Goal: Task Accomplishment & Management: Manage account settings

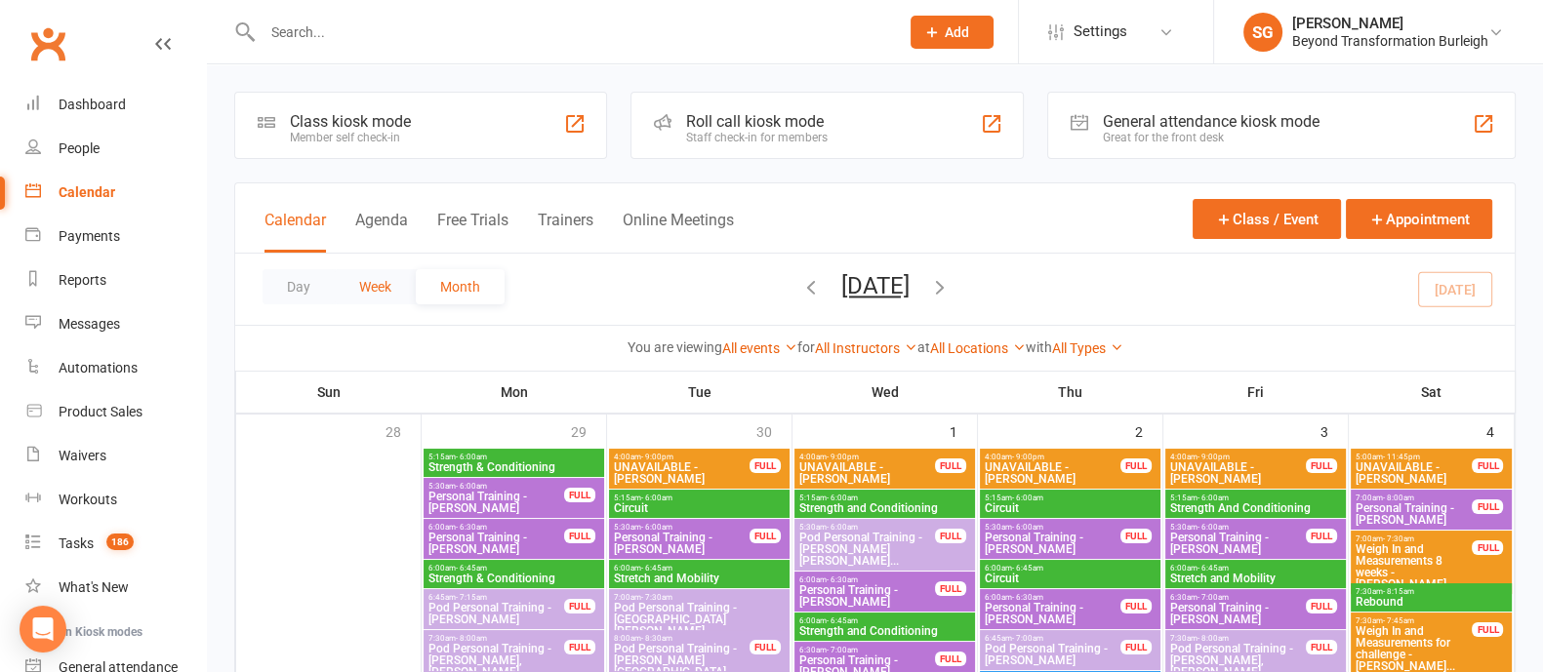
click at [376, 290] on button "Week" at bounding box center [375, 286] width 81 height 35
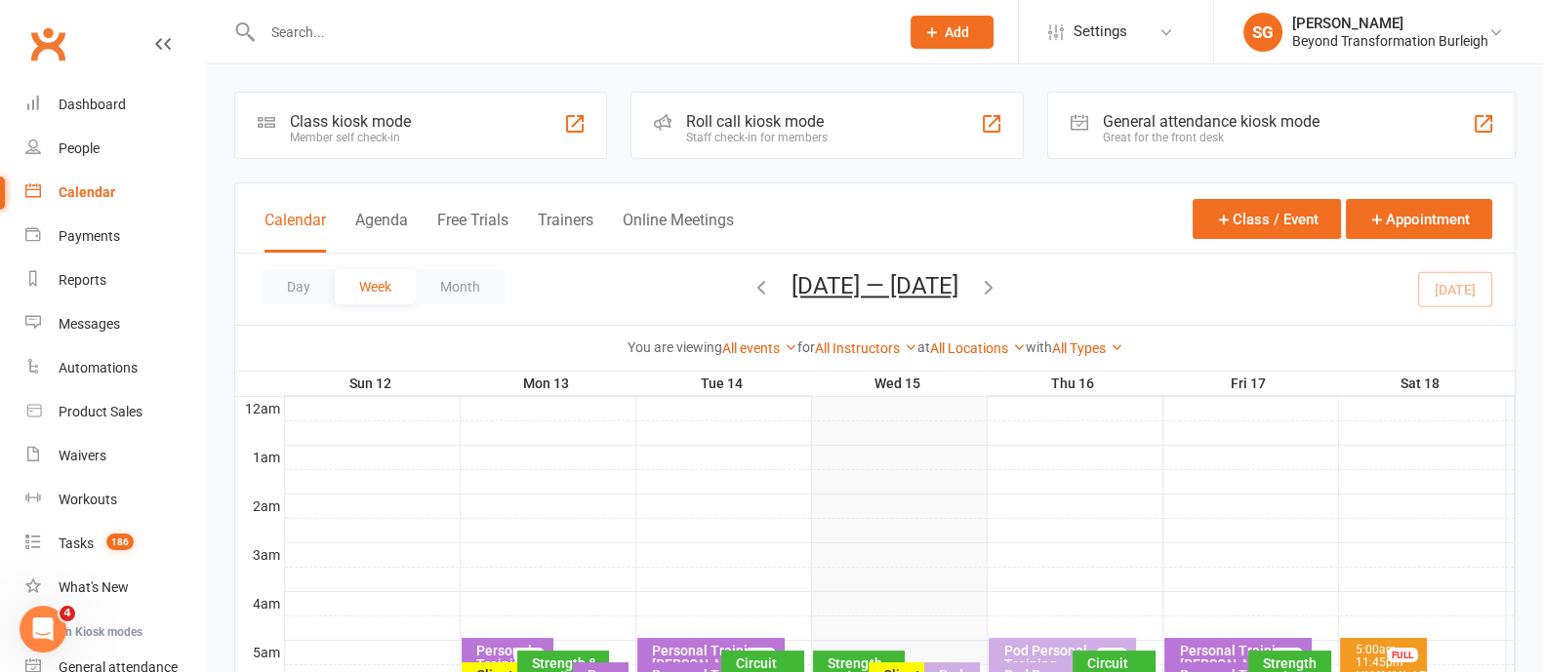
click at [994, 285] on icon "button" at bounding box center [988, 286] width 21 height 21
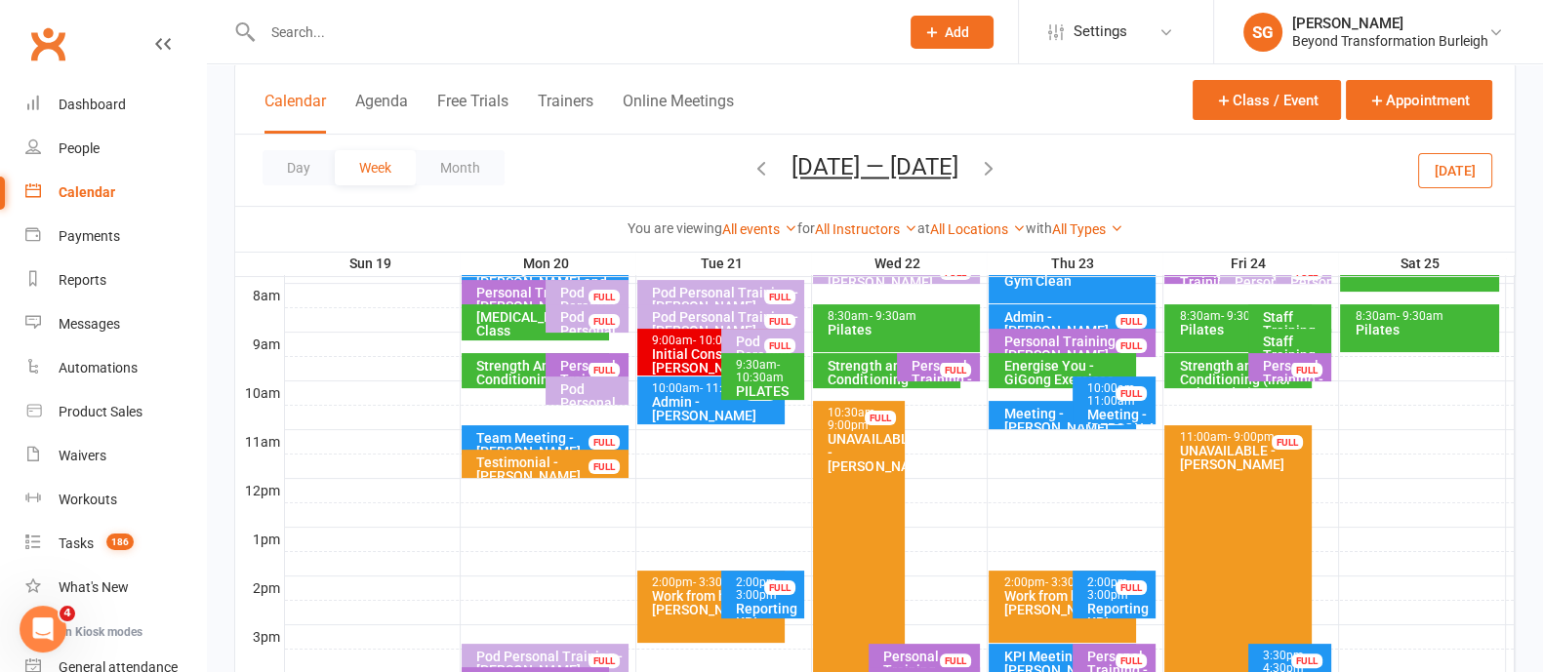
scroll to position [610, 0]
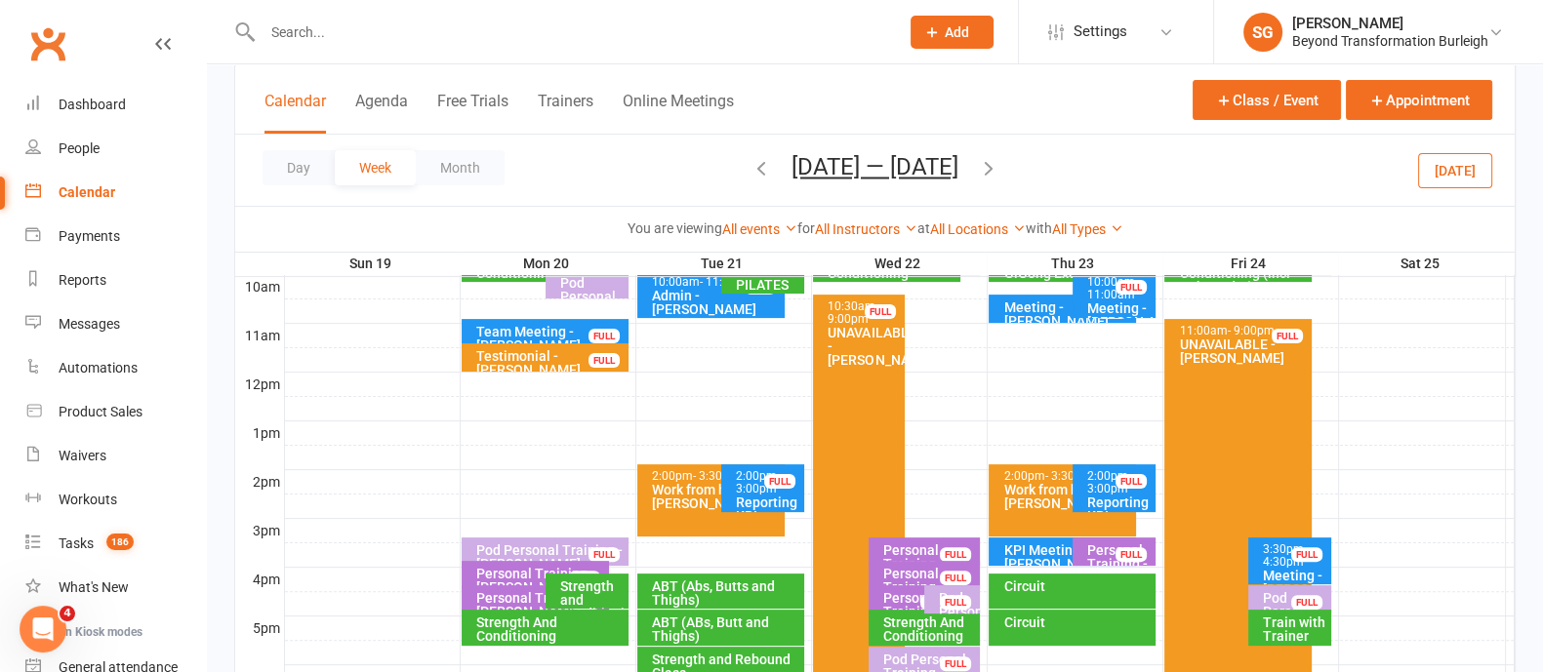
click at [1115, 549] on div "FULL" at bounding box center [1130, 554] width 31 height 15
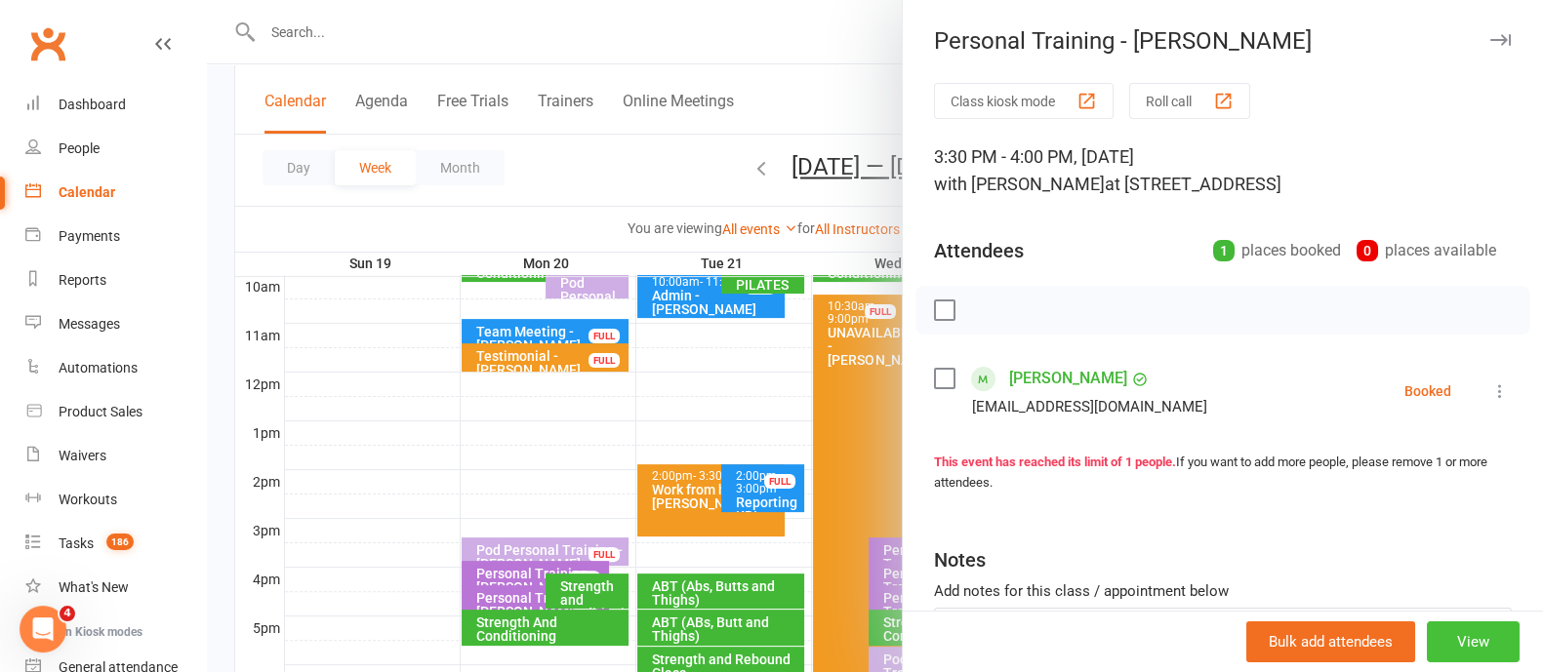
click at [1462, 650] on button "View" at bounding box center [1473, 642] width 93 height 41
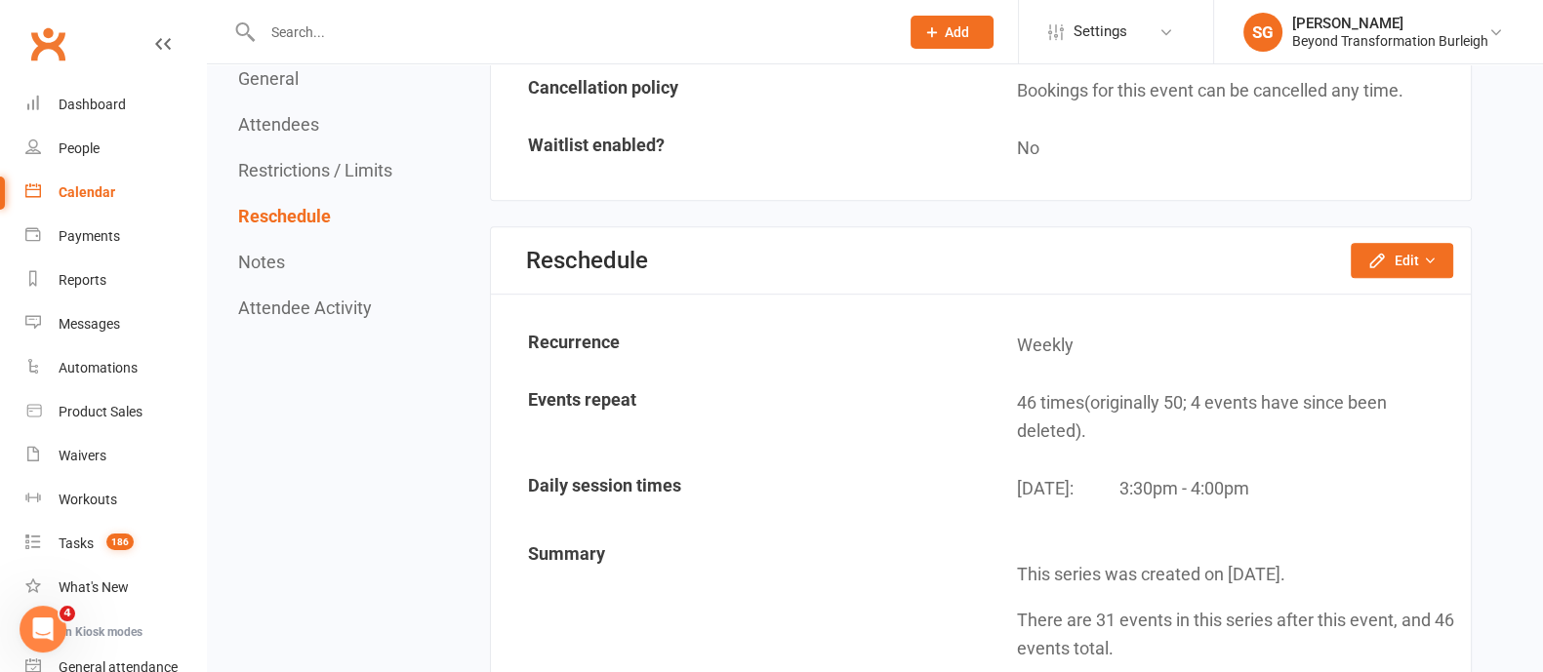
scroll to position [1220, 0]
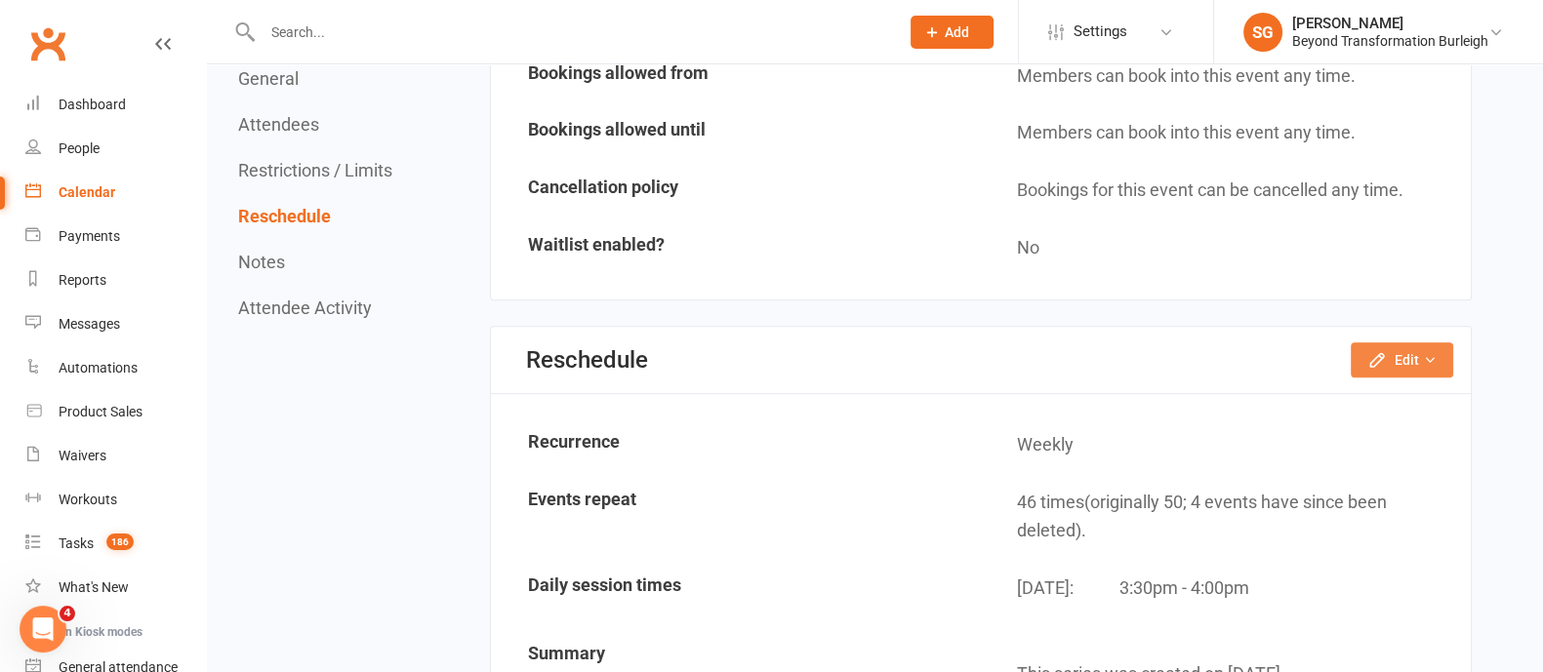
click at [1415, 366] on button "Edit" at bounding box center [1402, 360] width 102 height 35
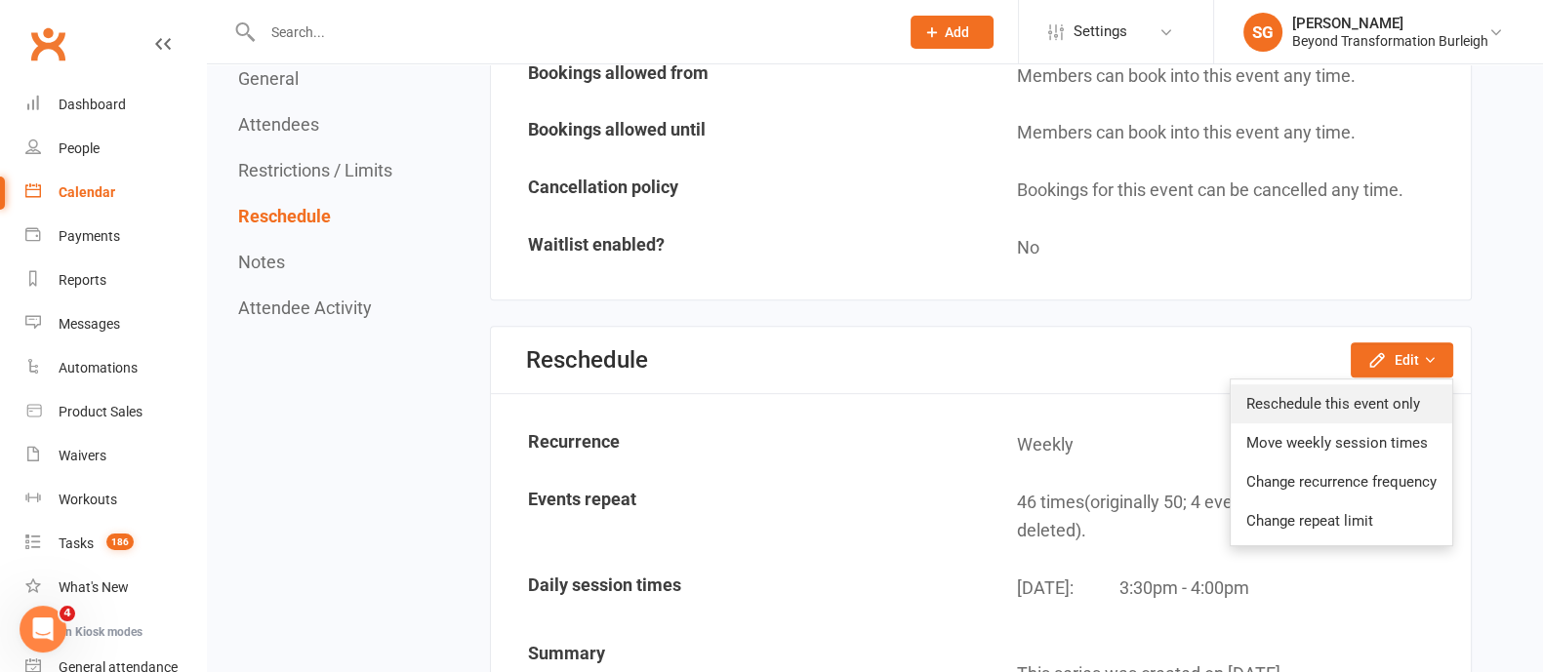
click at [1405, 384] on link "Reschedule this event only" at bounding box center [1342, 403] width 222 height 39
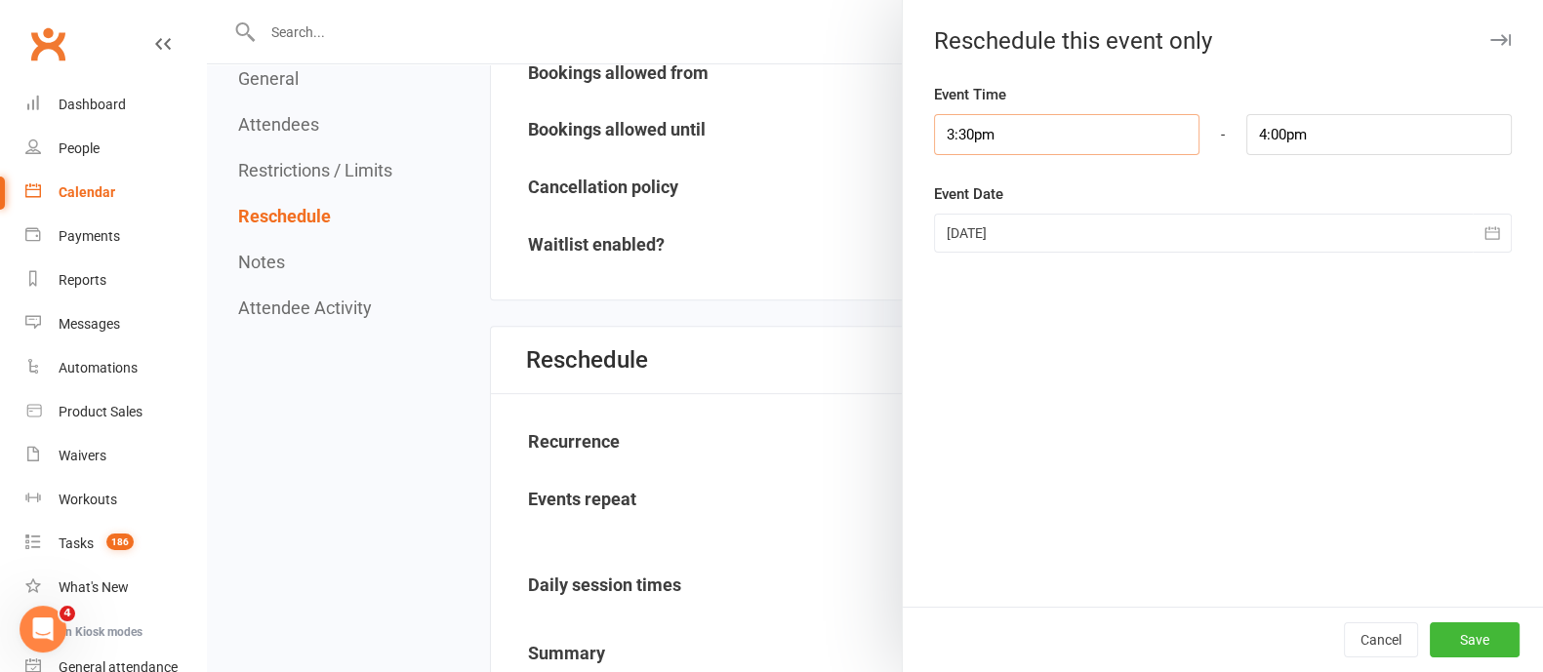
click at [981, 128] on input "3:30pm" at bounding box center [1066, 134] width 265 height 41
type input "8:45am"
type input "9:15am"
click at [977, 251] on li "8:45am" at bounding box center [982, 264] width 94 height 29
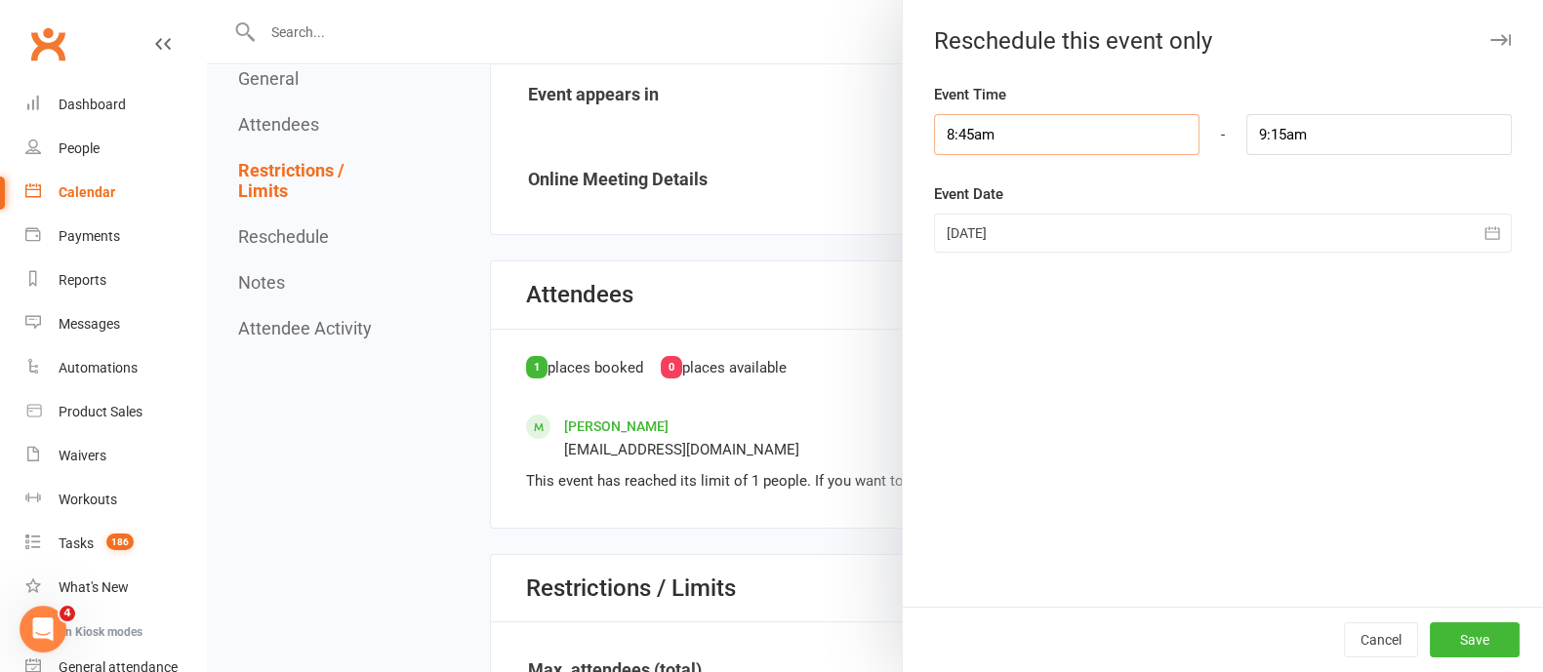
scroll to position [366, 0]
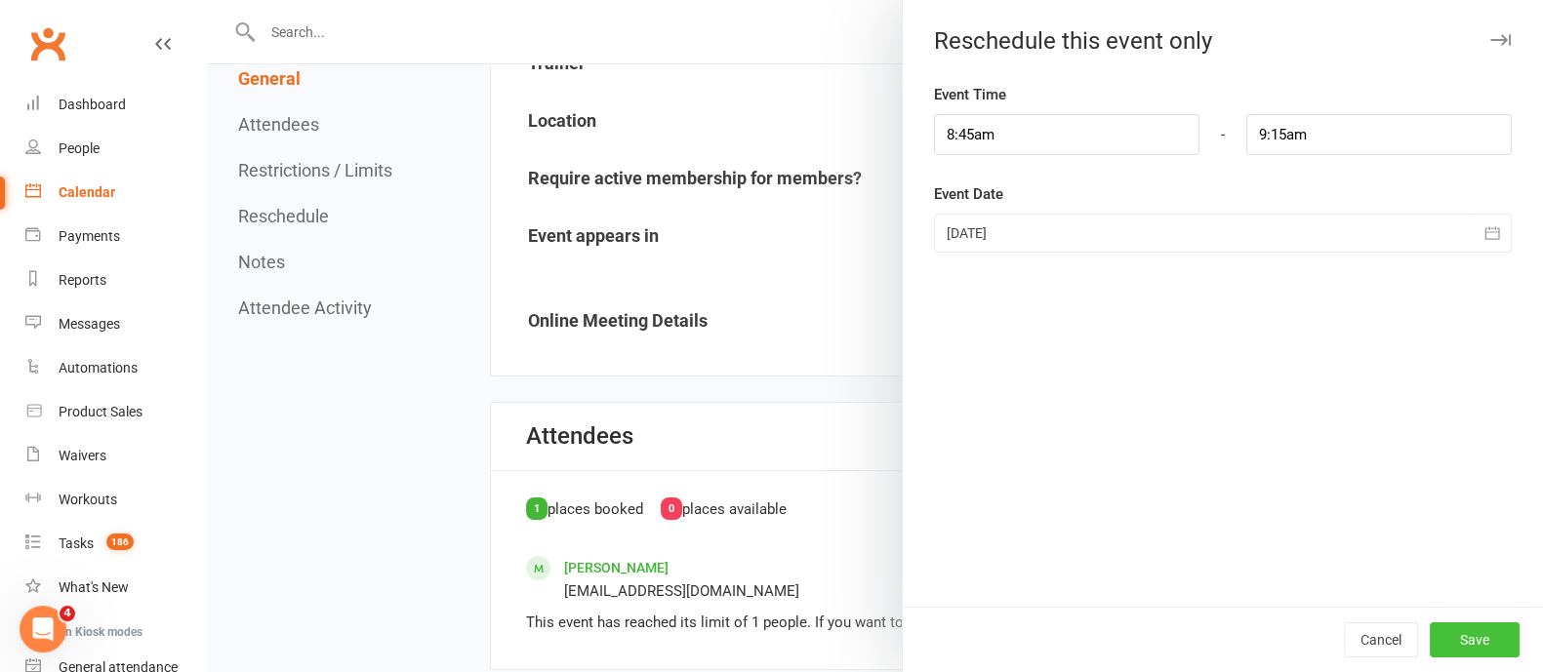
click at [1467, 644] on button "Save" at bounding box center [1475, 640] width 90 height 35
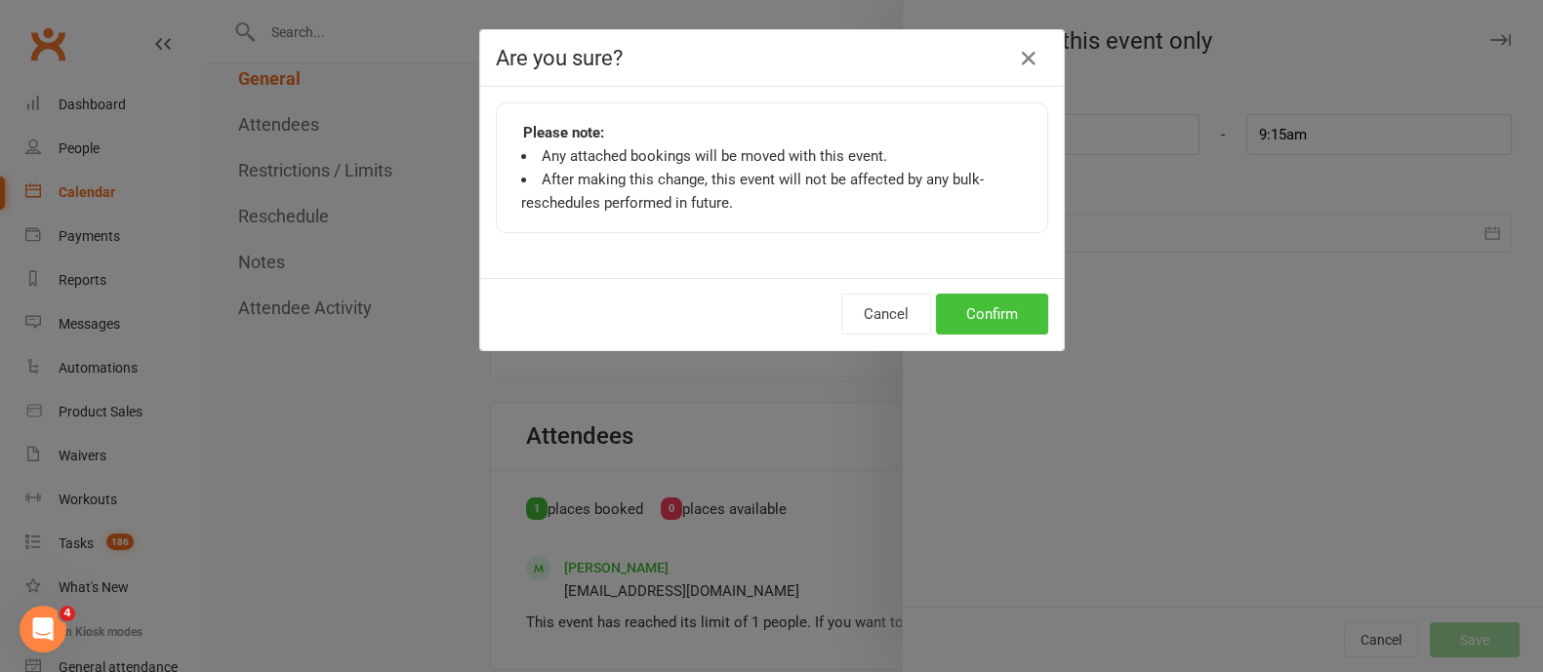
click at [961, 294] on button "Confirm" at bounding box center [992, 314] width 112 height 41
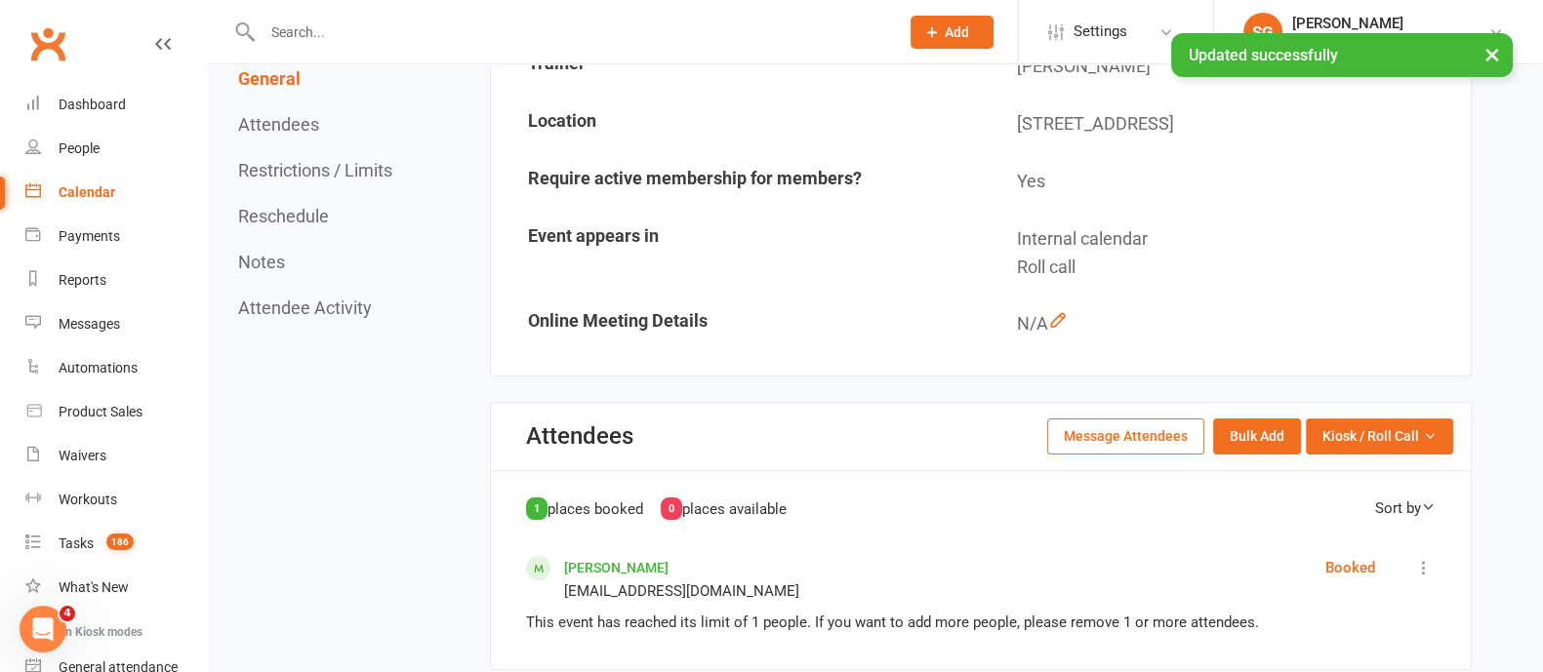
scroll to position [0, 0]
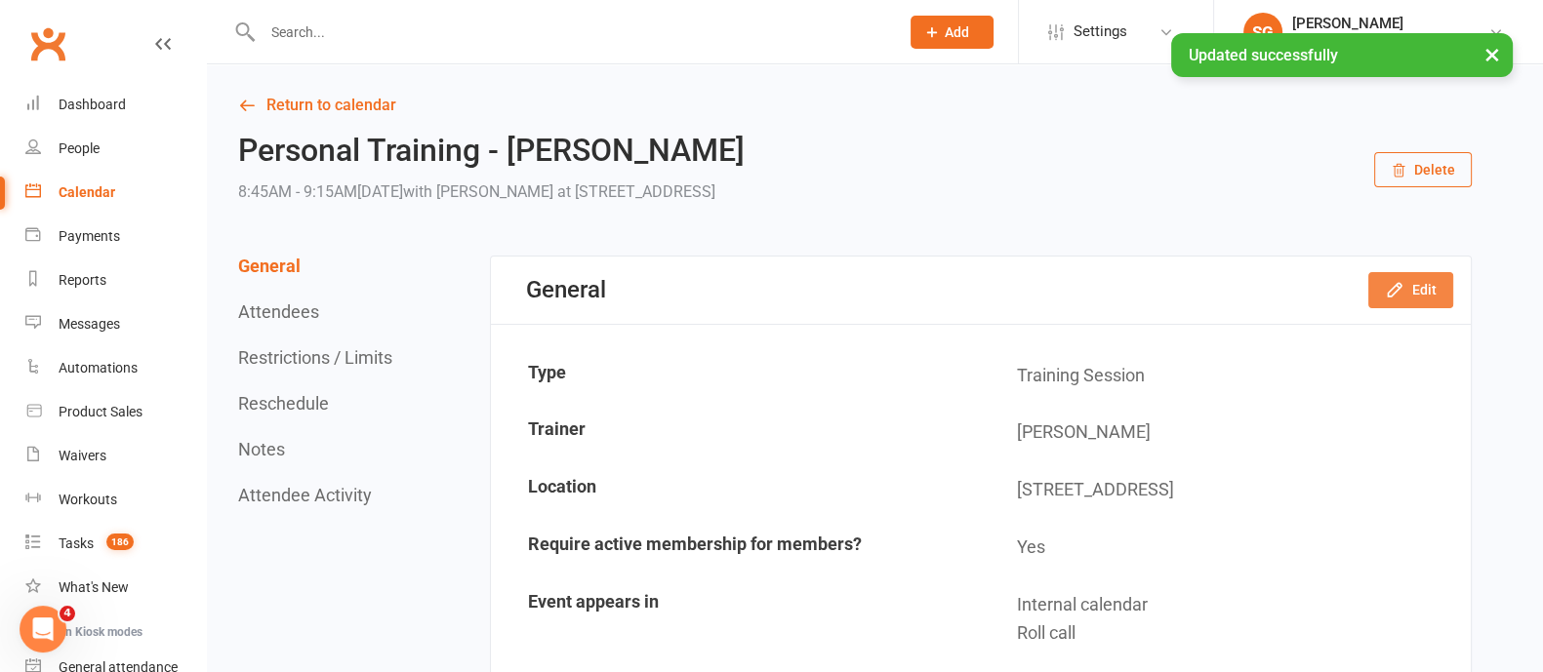
click at [1433, 288] on button "Edit" at bounding box center [1410, 289] width 85 height 35
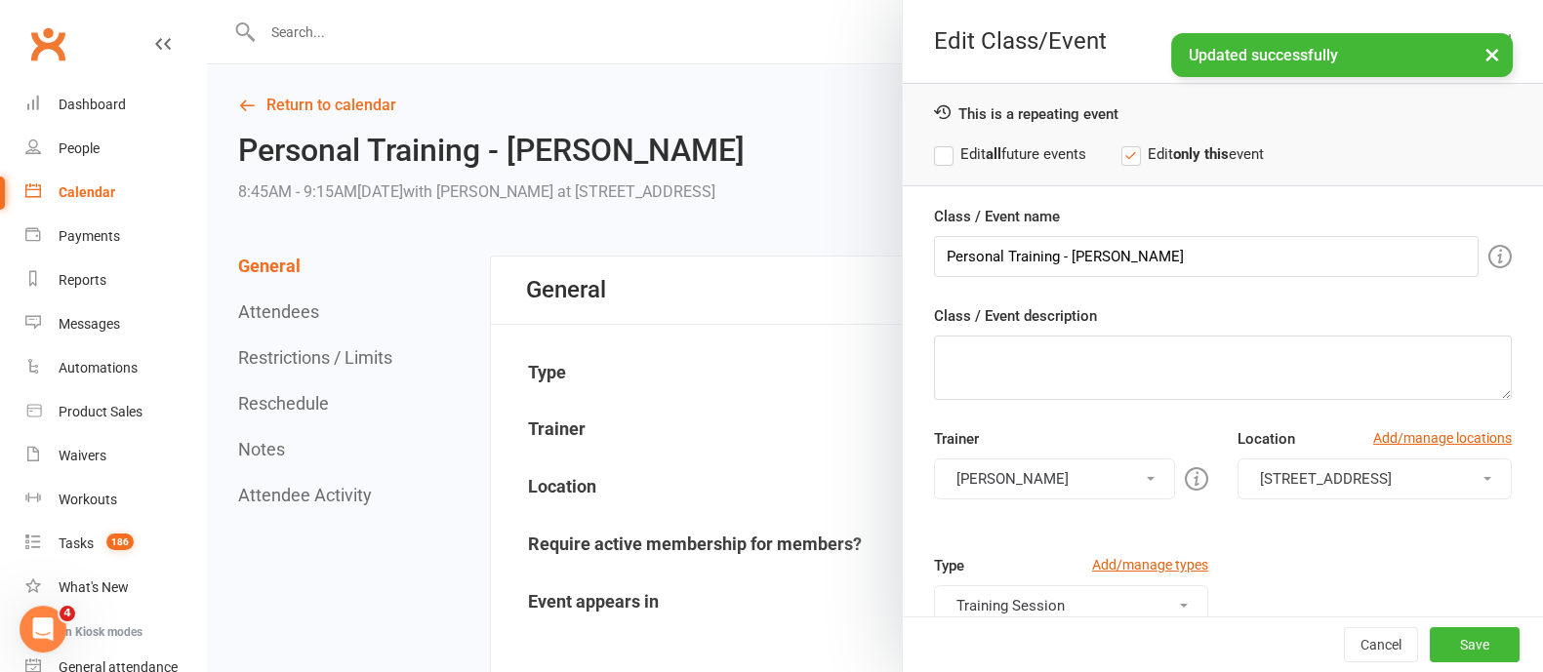
click at [971, 495] on button "[PERSON_NAME]" at bounding box center [1054, 479] width 241 height 41
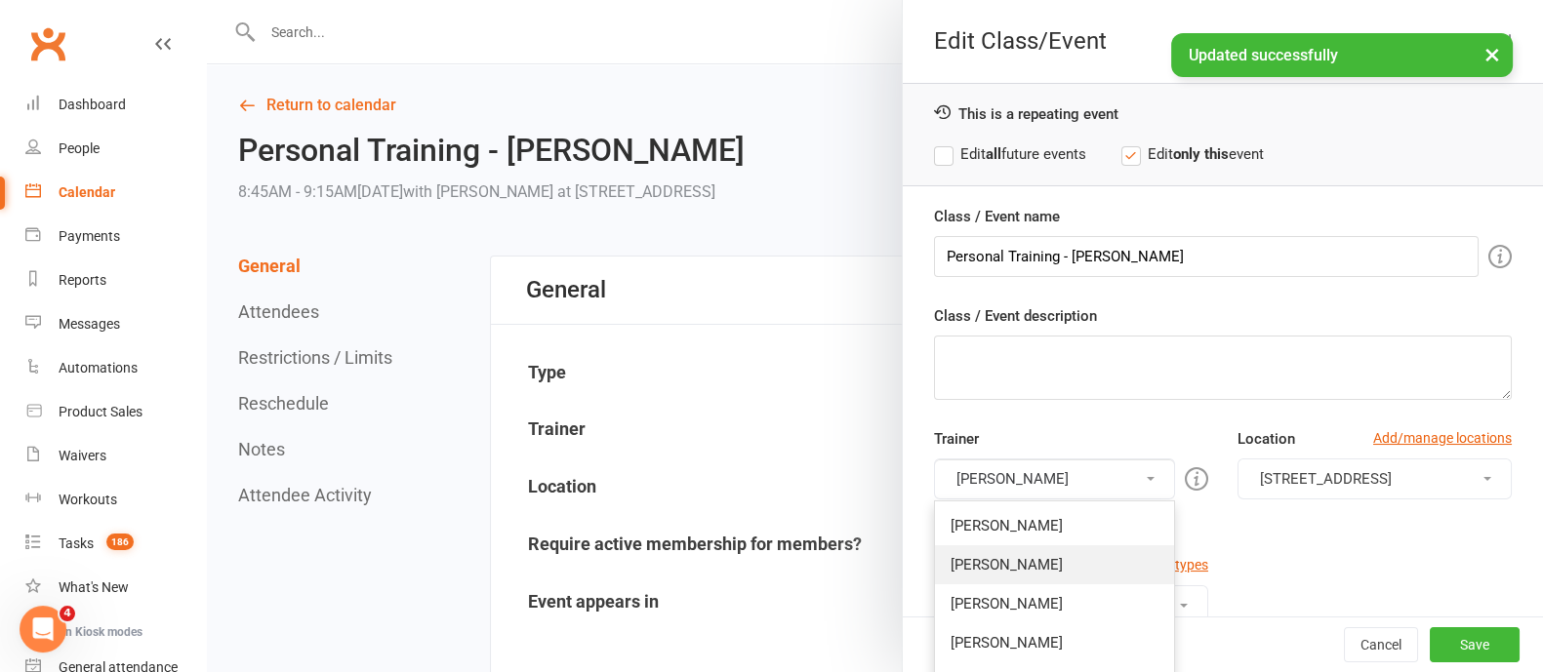
scroll to position [243, 0]
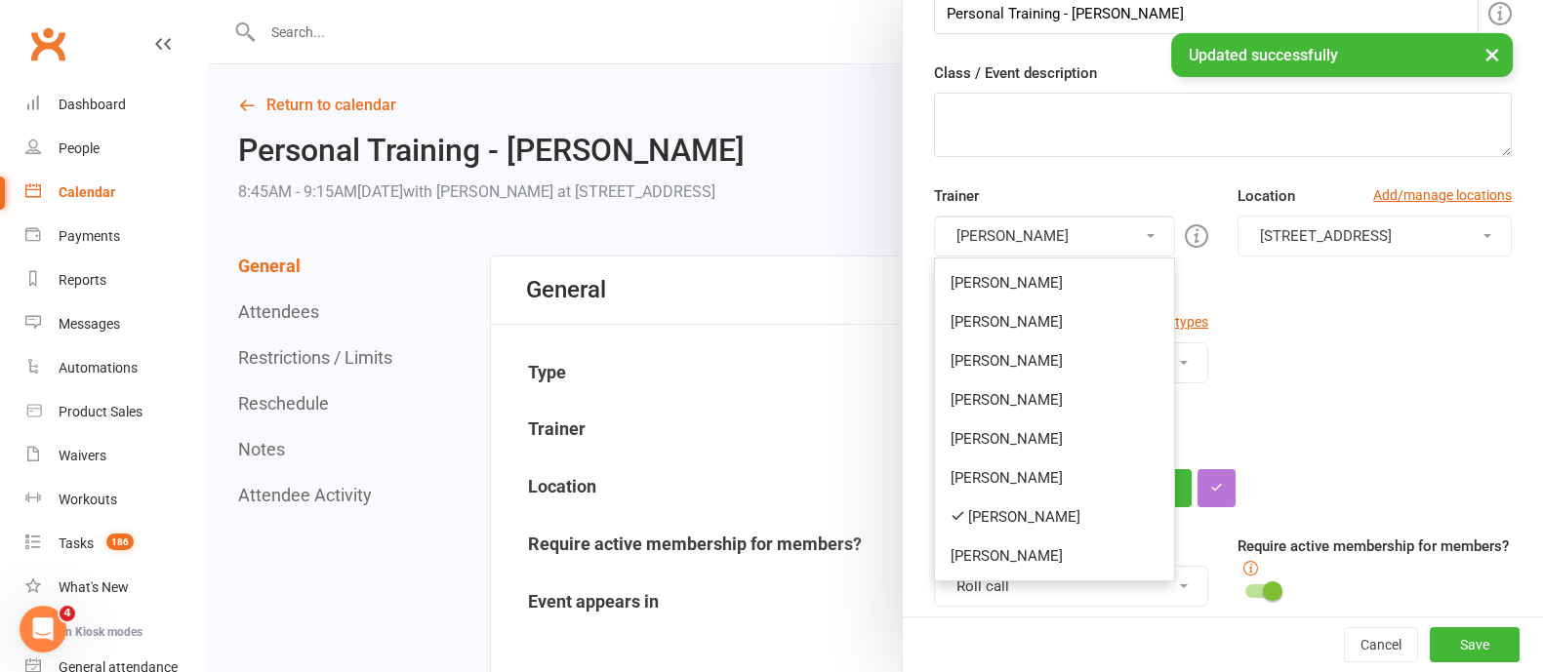
drag, startPoint x: 1020, startPoint y: 519, endPoint x: 1039, endPoint y: 395, distance: 125.5
click at [1020, 519] on link "[PERSON_NAME]" at bounding box center [1054, 517] width 239 height 39
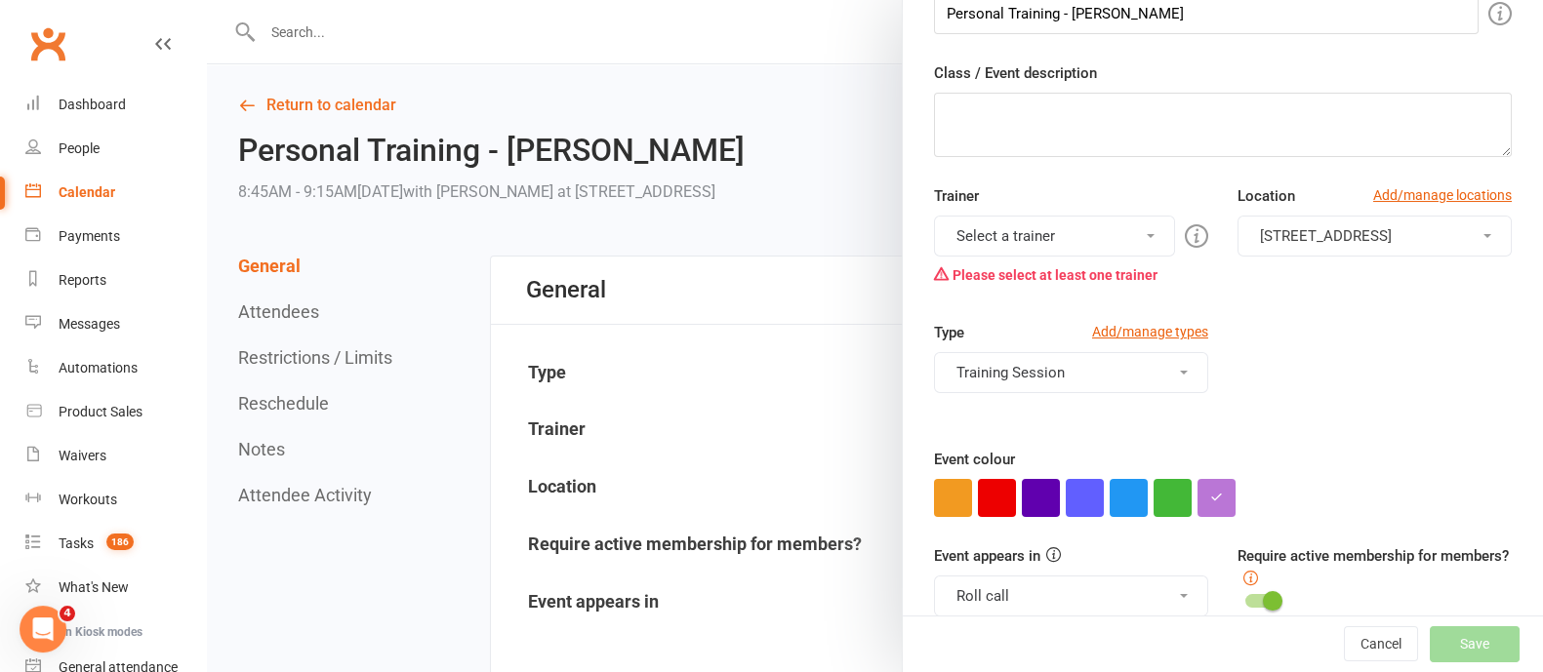
click at [1096, 227] on button "Select a trainer" at bounding box center [1054, 236] width 241 height 41
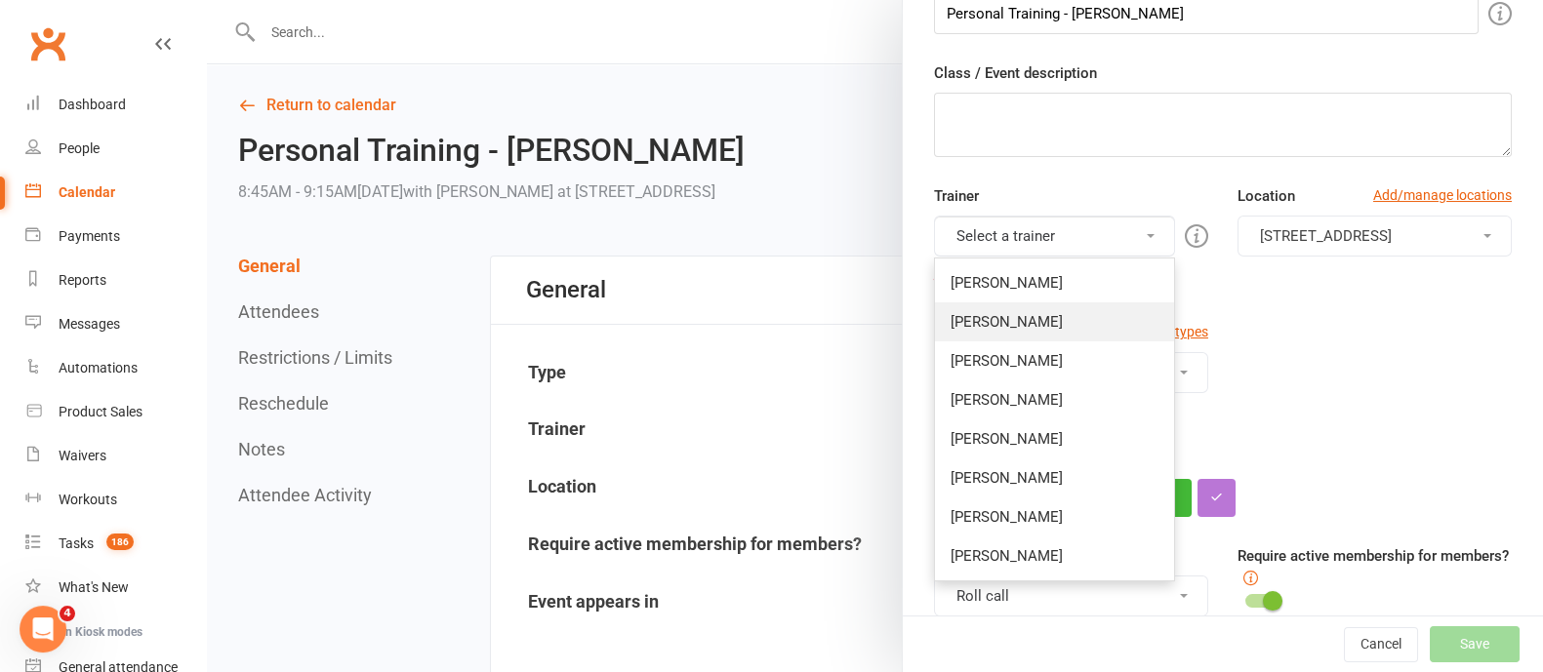
click at [1065, 331] on link "[PERSON_NAME]" at bounding box center [1054, 322] width 239 height 39
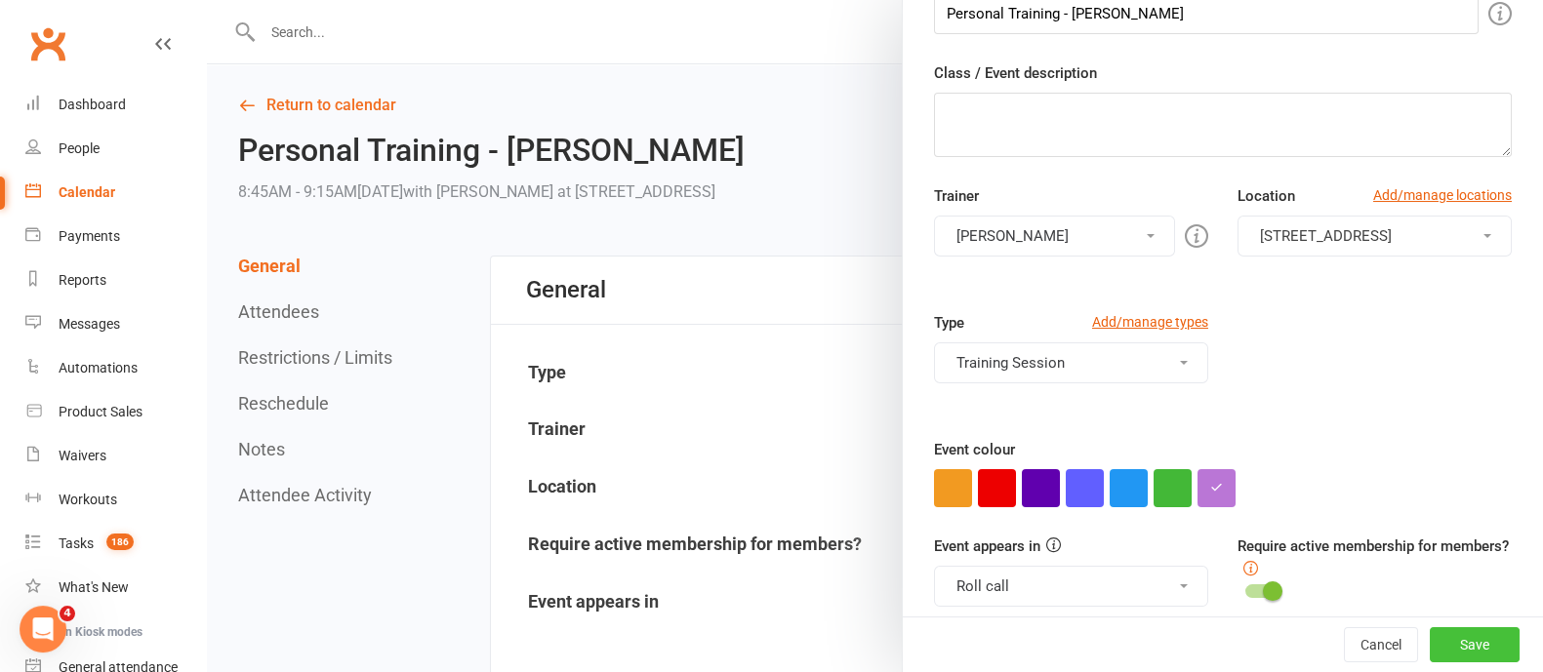
click at [1442, 653] on button "Save" at bounding box center [1475, 644] width 90 height 35
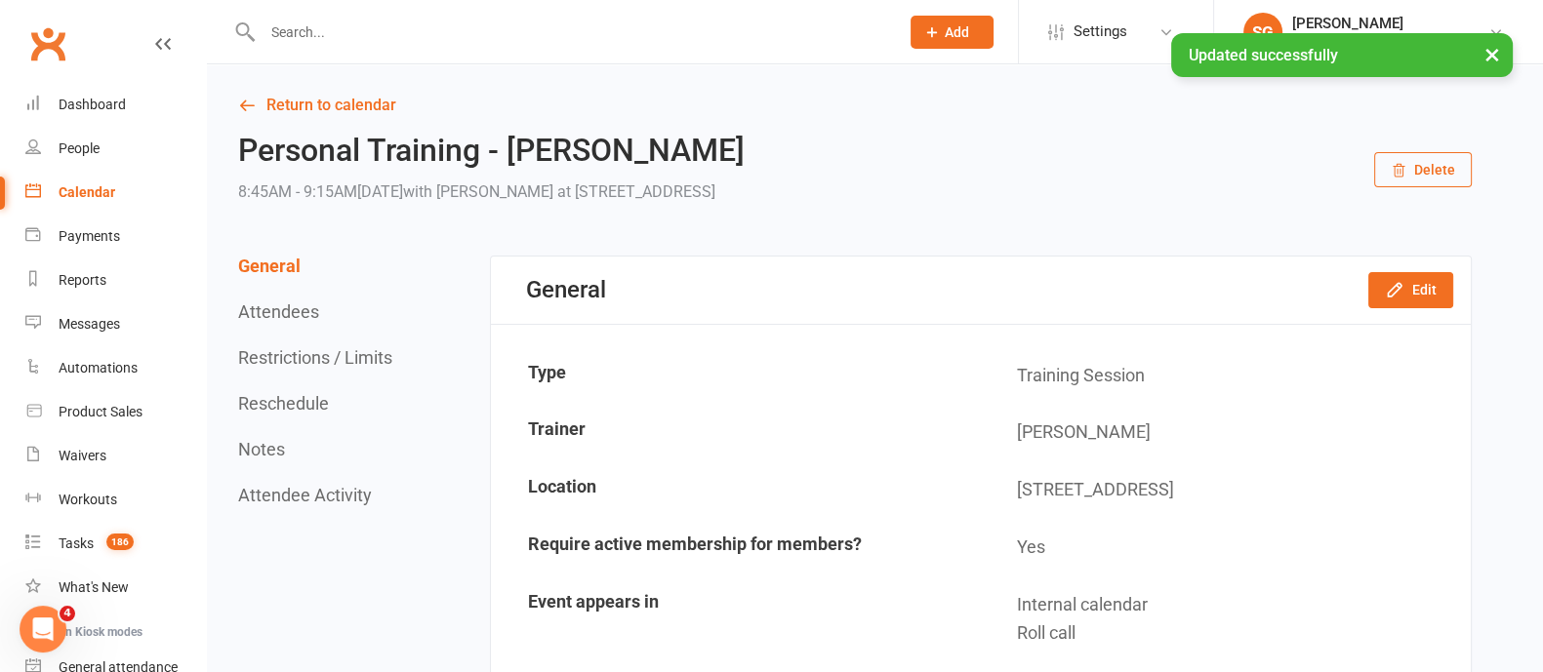
click at [354, 94] on link "Return to calendar" at bounding box center [854, 105] width 1233 height 27
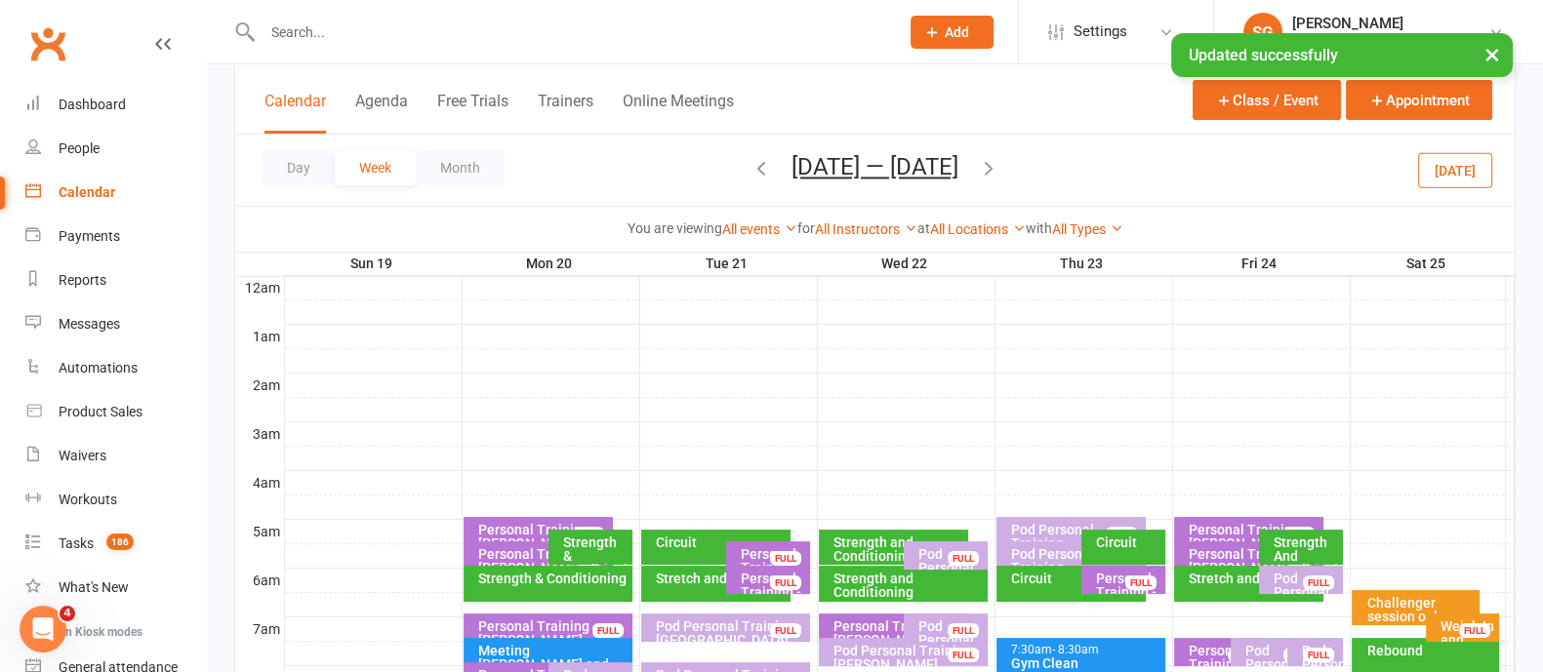
scroll to position [487, 0]
